Goal: Check status: Check status

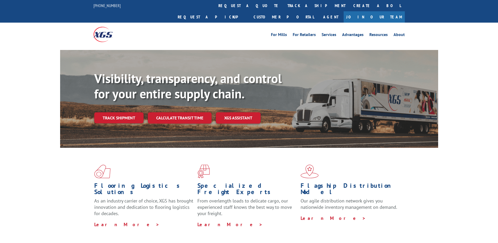
click at [78, 26] on div "For [PERSON_NAME] For Retailers Services Advantages Resources About For [PERSON…" at bounding box center [249, 34] width 498 height 23
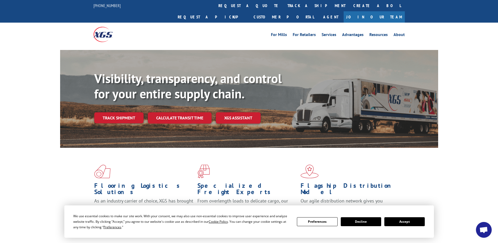
click at [408, 221] on button "Accept" at bounding box center [404, 221] width 40 height 9
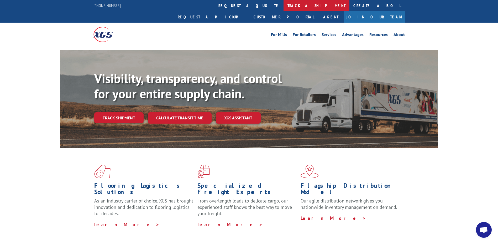
click at [284, 4] on link "track a shipment" at bounding box center [317, 5] width 66 height 11
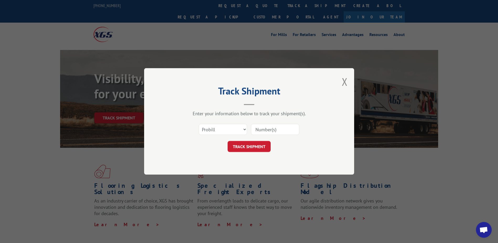
click at [259, 129] on input at bounding box center [275, 129] width 48 height 11
paste input "17323409"
type input "17323409"
click at [260, 144] on button "TRACK SHIPMENT" at bounding box center [249, 146] width 43 height 11
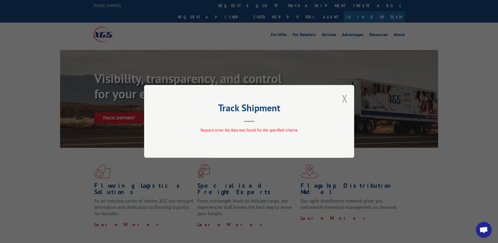
click at [346, 97] on button "Close modal" at bounding box center [345, 98] width 6 height 14
